Goal: Consume media (video, audio)

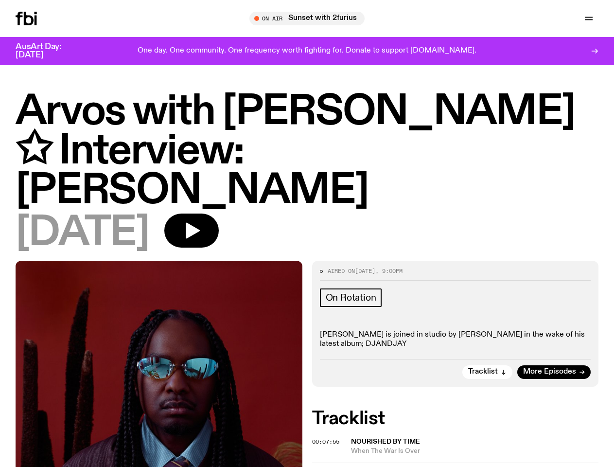
click at [0, 0] on icon "button" at bounding box center [0, 0] width 0 height 0
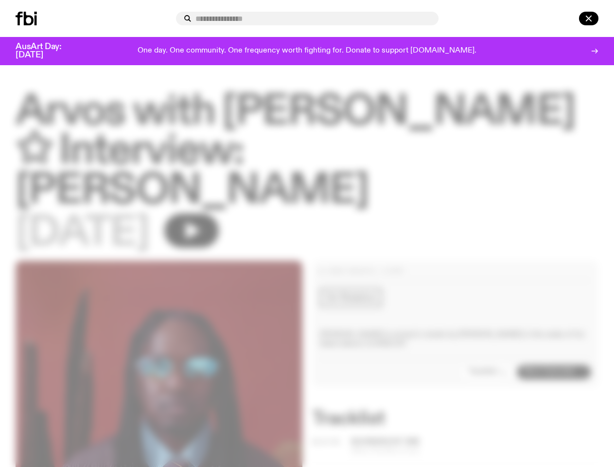
click at [438, 18] on div at bounding box center [307, 19] width 262 height 14
click at [566, 18] on div at bounding box center [575, 19] width 47 height 14
click at [223, 201] on div at bounding box center [307, 233] width 614 height 467
click at [488, 341] on div at bounding box center [307, 233] width 614 height 467
click at [327, 411] on div at bounding box center [307, 233] width 614 height 467
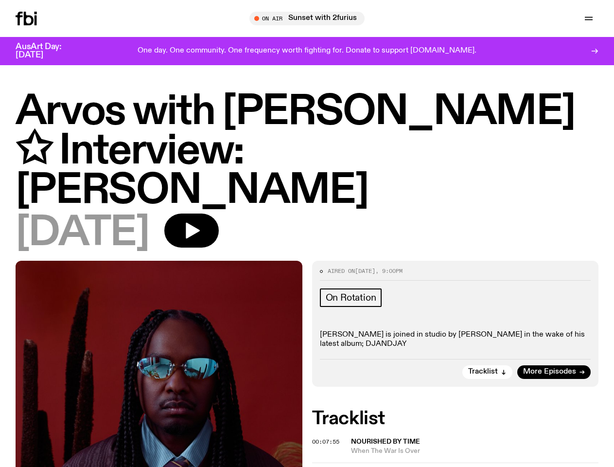
click at [475, 416] on div at bounding box center [307, 233] width 614 height 467
click at [327, 466] on span "00:11:10" at bounding box center [325, 472] width 27 height 8
click at [608, 461] on div at bounding box center [608, 461] width 0 height 0
